Goal: Information Seeking & Learning: Learn about a topic

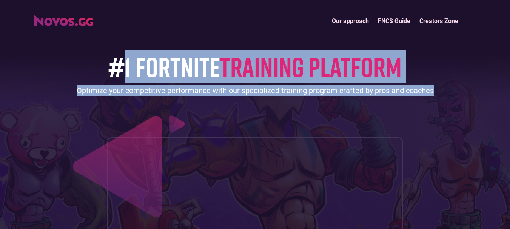
drag, startPoint x: 115, startPoint y: 69, endPoint x: 432, endPoint y: 92, distance: 317.2
click at [432, 92] on div "#1 FORTNITE TRAINING PLATFORM Optimize your competitive performance with our sp…" at bounding box center [254, 170] width 441 height 282
click at [349, 17] on link "Our approach" at bounding box center [350, 21] width 46 height 16
click at [392, 16] on link "FNCS Guide" at bounding box center [393, 21] width 41 height 16
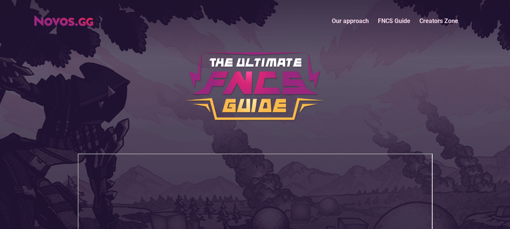
click at [436, 20] on link "Creators Zone" at bounding box center [439, 21] width 48 height 16
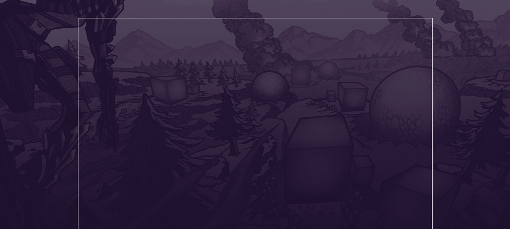
scroll to position [151, 0]
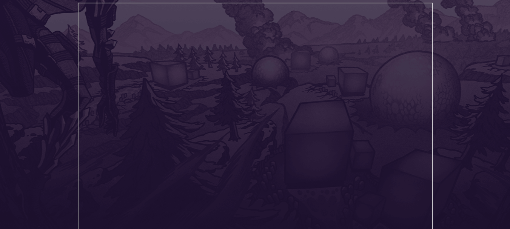
click at [479, 67] on header "Our approach FNCS Guide Creators Zone" at bounding box center [255, 74] width 510 height 450
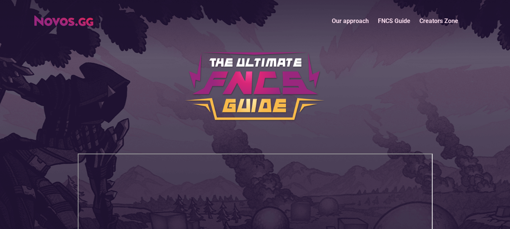
click at [398, 21] on link "FNCS Guide" at bounding box center [393, 21] width 41 height 16
click at [429, 21] on link "Creators Zone" at bounding box center [439, 21] width 48 height 16
